Goal: Navigation & Orientation: Find specific page/section

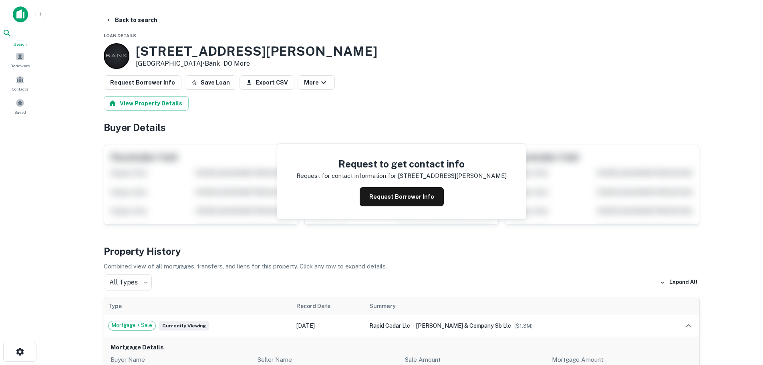
click at [12, 38] on icon at bounding box center [7, 33] width 10 height 10
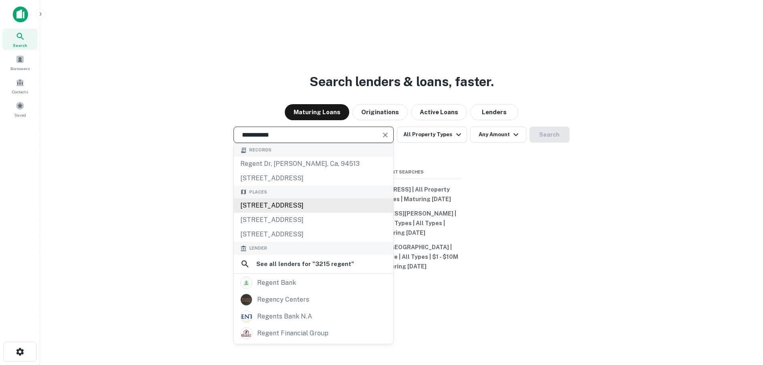
click at [318, 203] on div "3215 Regent Boulevard, Irving, TX, USA" at bounding box center [313, 205] width 159 height 14
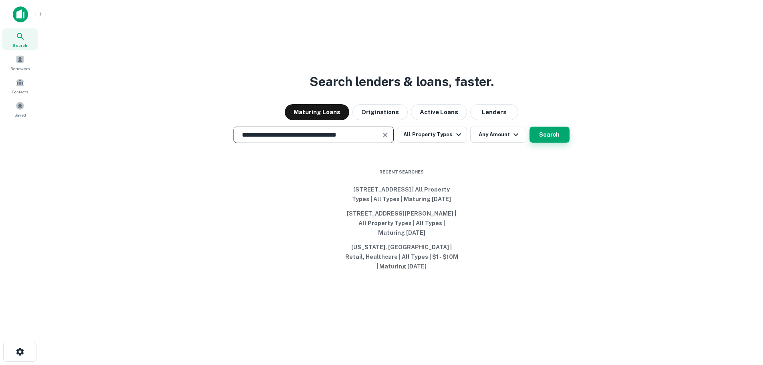
type input "**********"
click at [549, 137] on button "Search" at bounding box center [549, 135] width 40 height 16
